Goal: Transaction & Acquisition: Purchase product/service

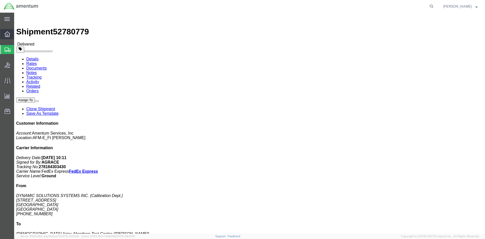
click at [7, 33] on icon at bounding box center [8, 34] width 6 height 6
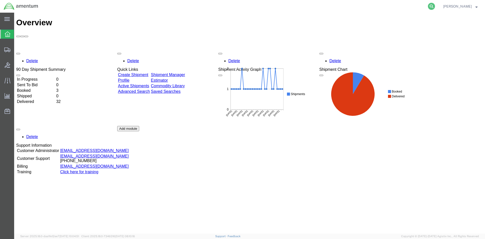
click at [430, 6] on icon at bounding box center [431, 6] width 7 height 7
click at [316, 8] on input "search" at bounding box center [350, 6] width 153 height 12
paste input "56699230"
type input "56699230"
click at [14, 126] on html "Overview Delete 90 Day Shipment Summary In Progress 0 Sent To Bid 0 Booked 3 Sh…" at bounding box center [249, 188] width 470 height 351
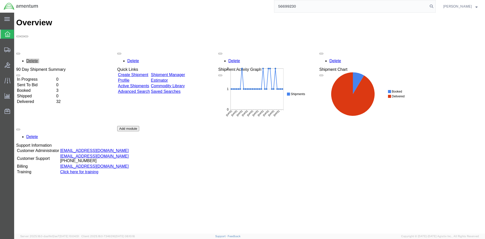
click at [146, 84] on link "Active Shipments" at bounding box center [133, 86] width 31 height 4
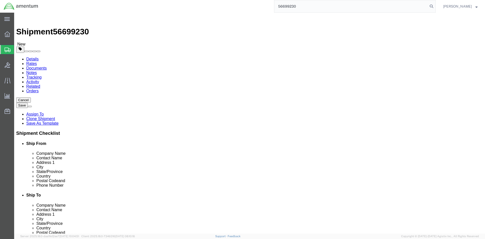
select select
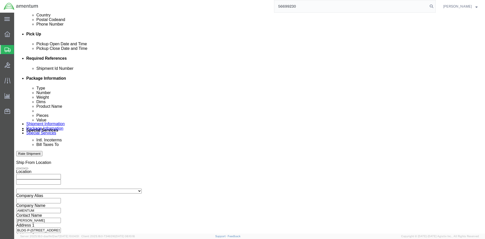
scroll to position [222, 0]
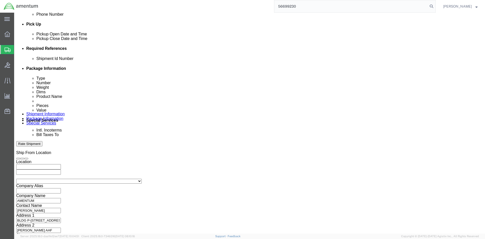
click button "Continue"
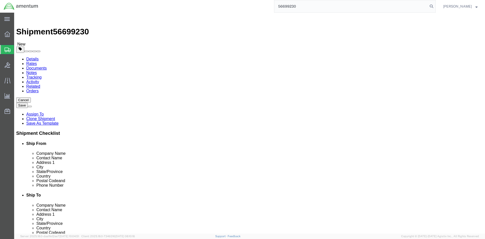
click p "UH-60L 1120521 Tail Rotor Gearbox Oil Sample"
click dd "1.00 Each"
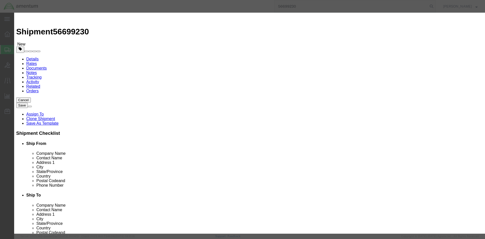
click input "UH-60L 1120521 Tail Rotor Gearbox Oil Sample"
type input "UH-60L 1120521 Tail Rotor Gearbox Used Oil Sample"
click button "Save & Close"
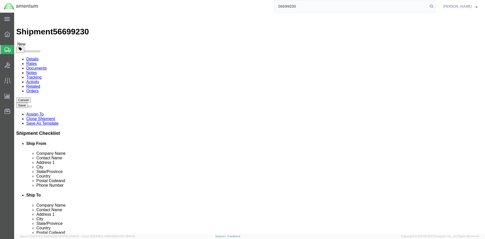
click button "Continue"
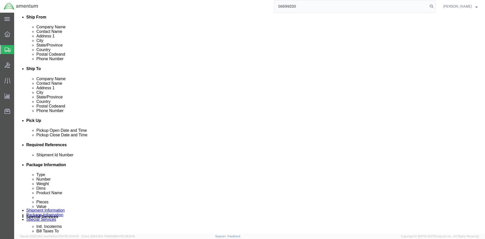
click button "Rate Shipment"
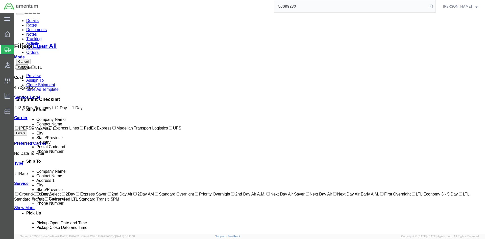
scroll to position [53, 0]
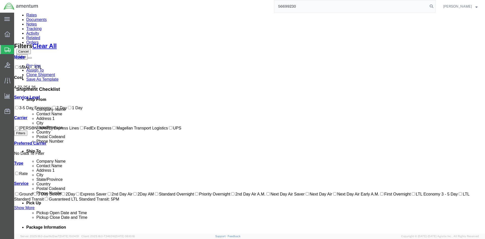
checkbox input "true"
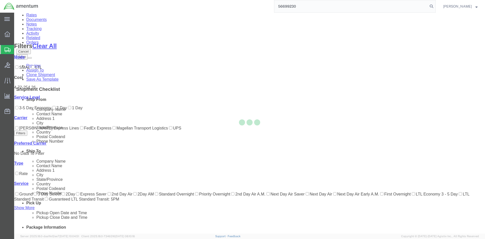
scroll to position [0, 0]
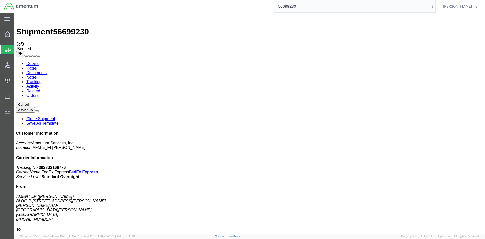
drag, startPoint x: 212, startPoint y: 115, endPoint x: 213, endPoint y: 108, distance: 7.4
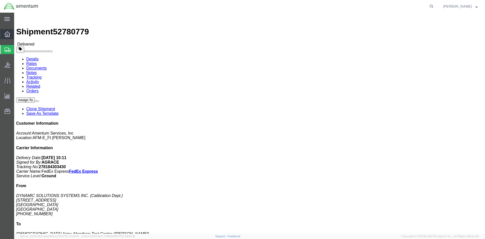
click at [8, 35] on icon at bounding box center [8, 34] width 6 height 6
